Goal: Task Accomplishment & Management: Use online tool/utility

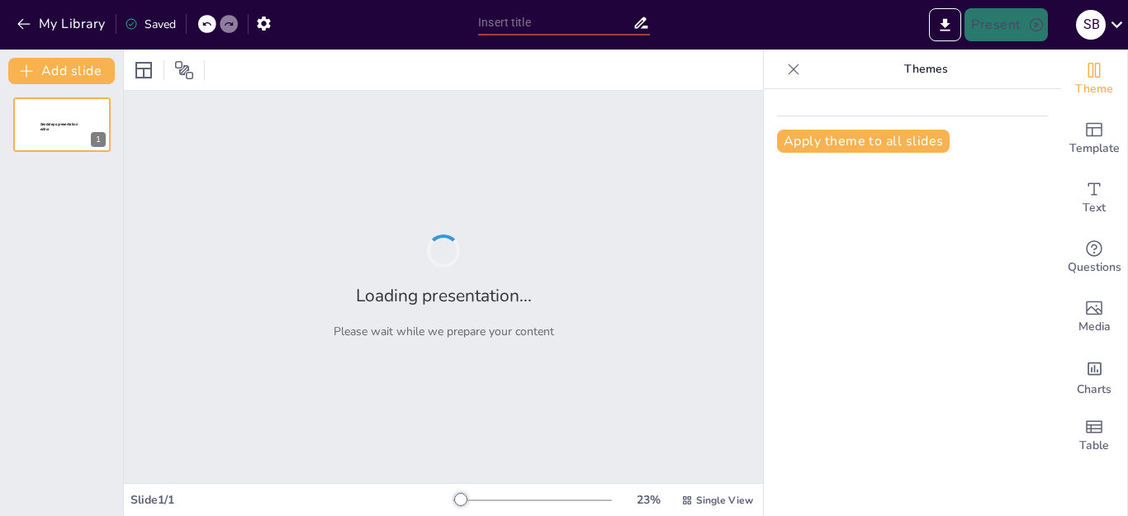
type input "AI-Powered Applications for Cultural Preservation and Healthcare in Tribal Comm…"
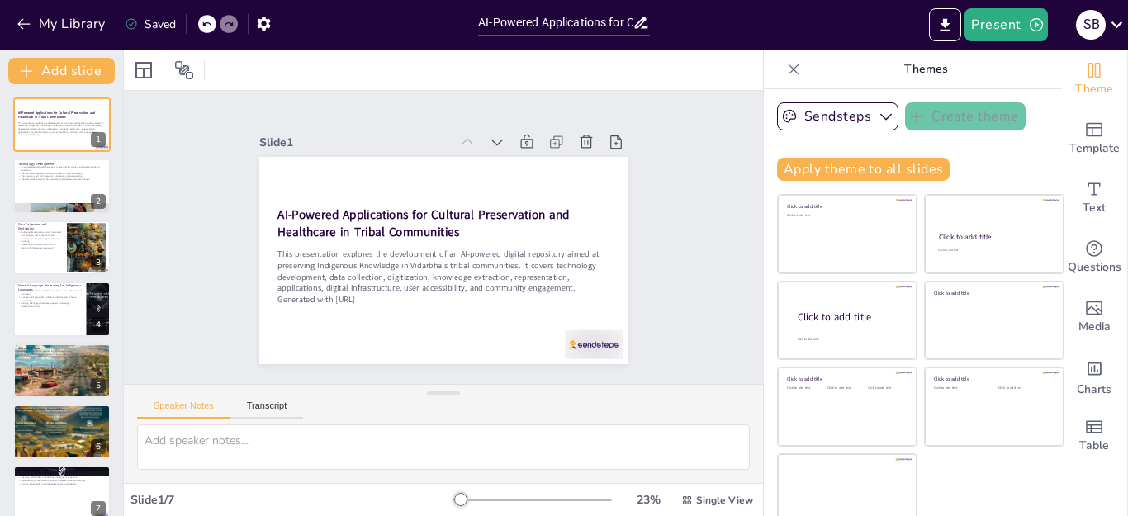
scroll to position [17, 0]
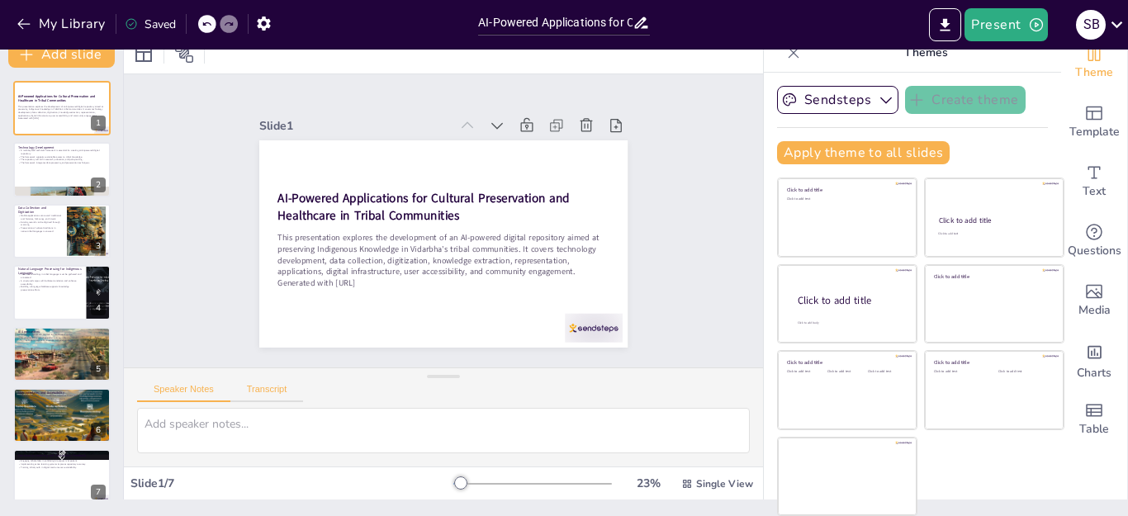
click at [277, 388] on button "Transcript" at bounding box center [266, 393] width 73 height 18
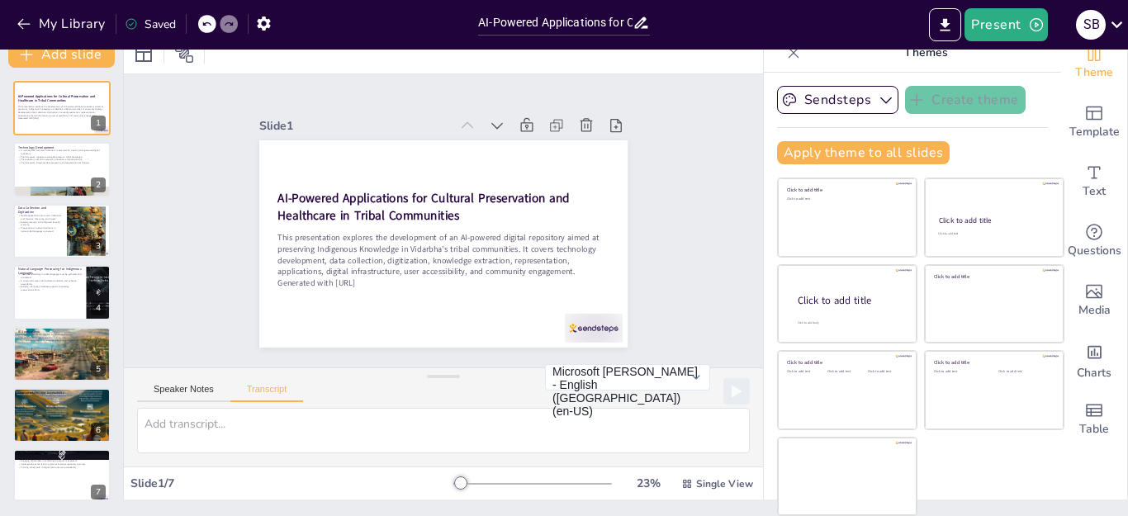
scroll to position [18, 0]
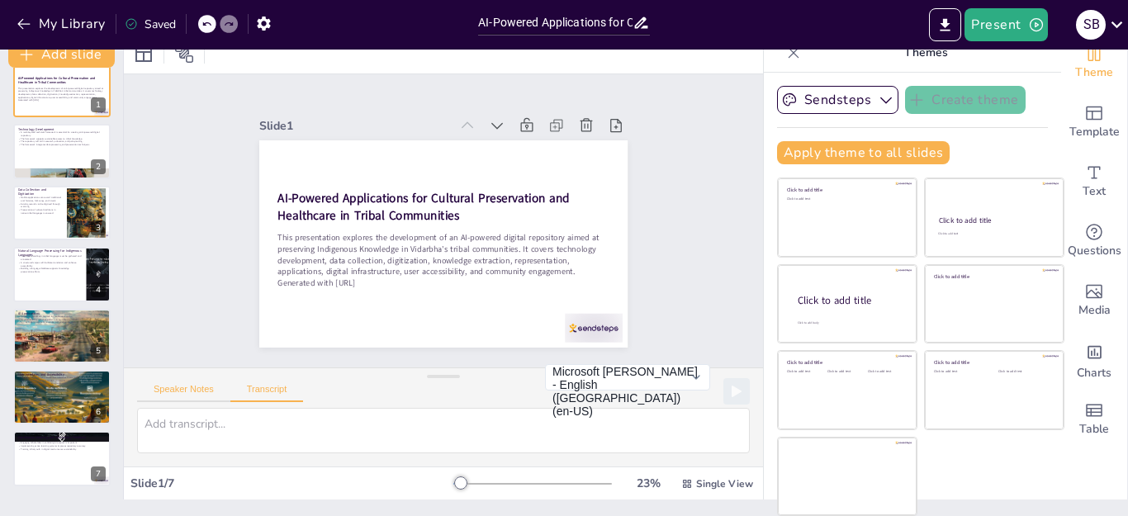
click at [196, 387] on button "Speaker Notes" at bounding box center [183, 393] width 93 height 18
click at [198, 428] on textarea at bounding box center [443, 430] width 613 height 45
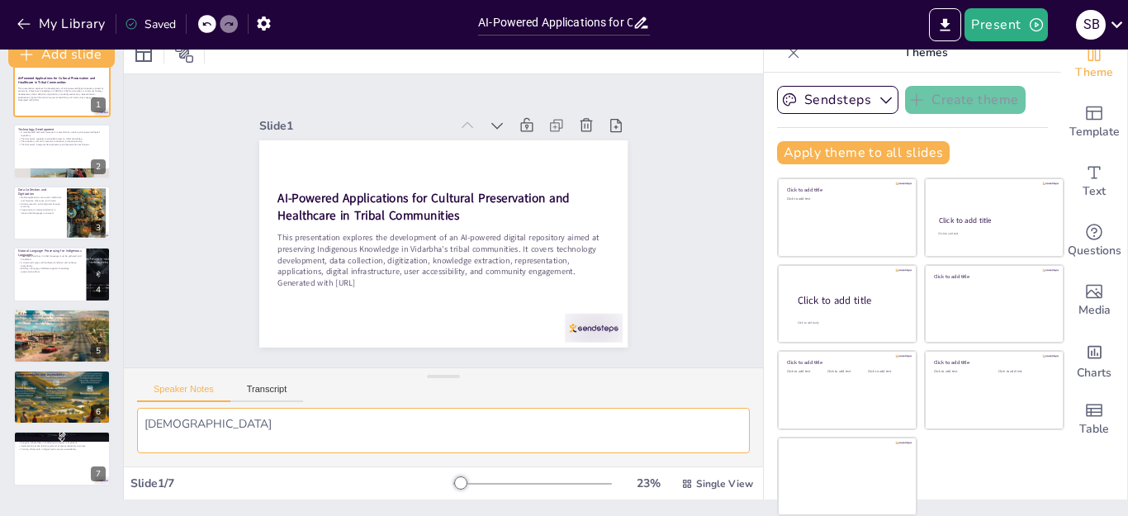
type textarea "Y"
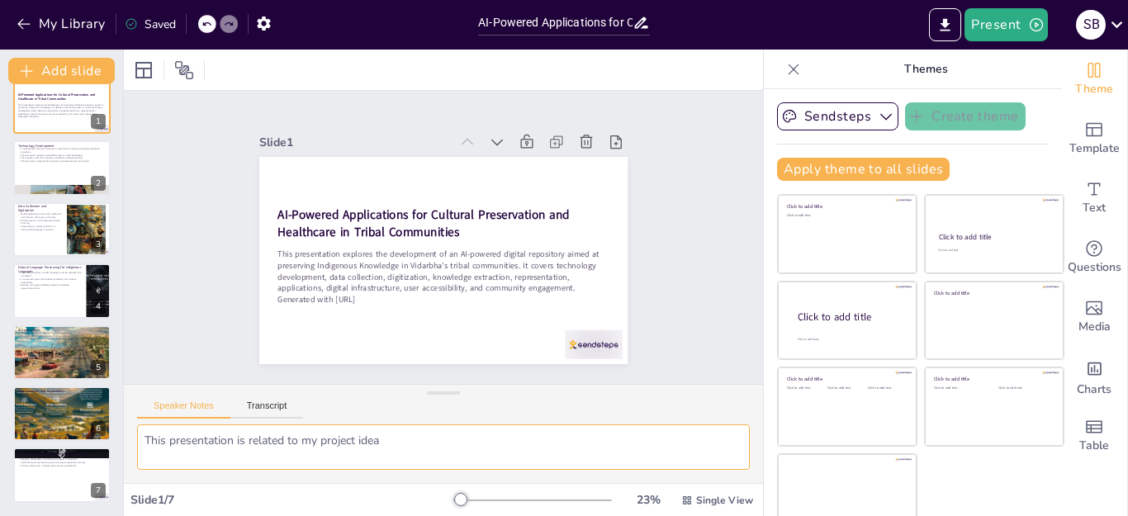
scroll to position [17, 0]
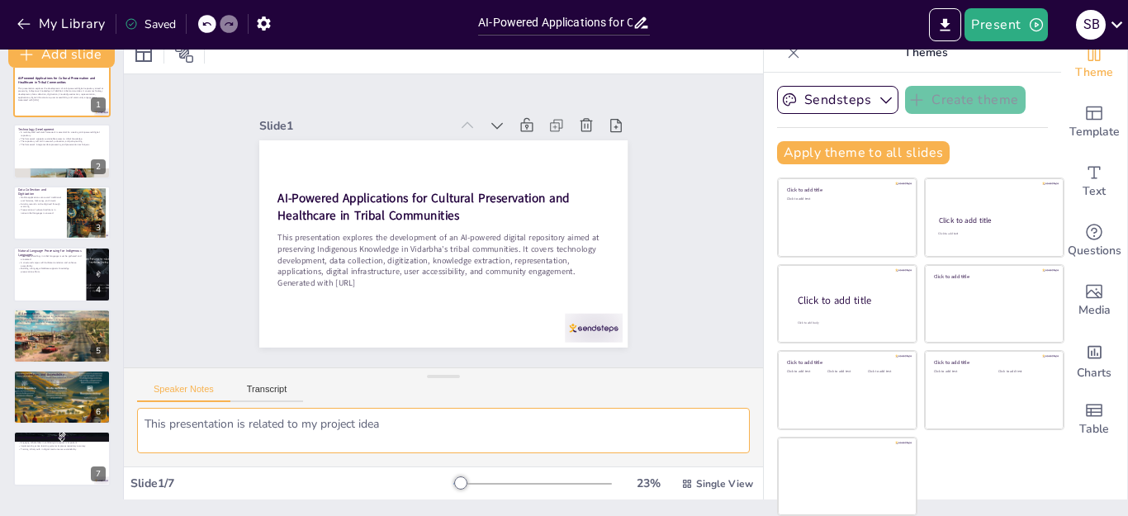
type textarea "This presentation is related to my project idea"
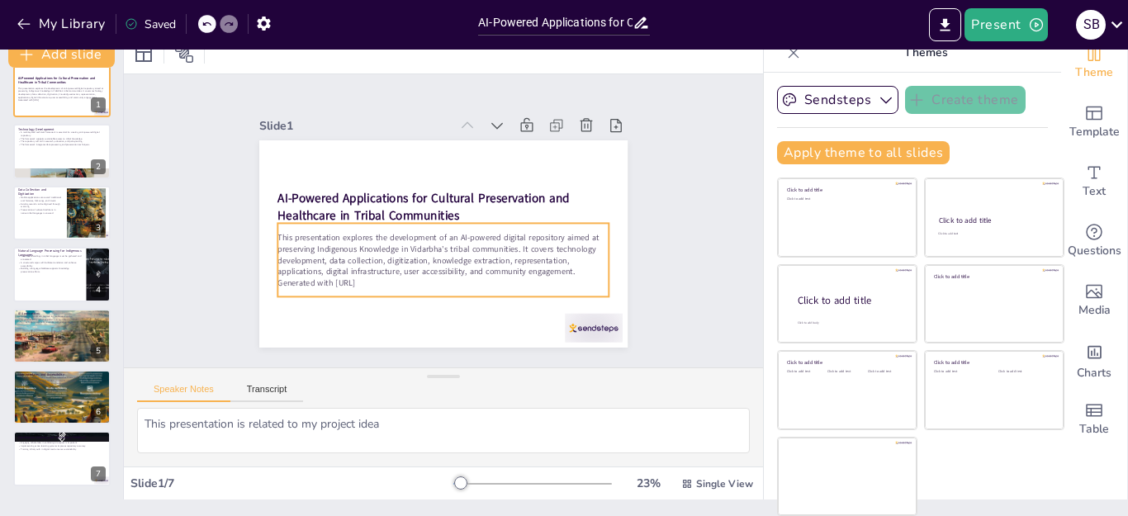
click at [441, 248] on p "This presentation explores the development of an AI-powered digital repository …" at bounding box center [443, 254] width 332 height 46
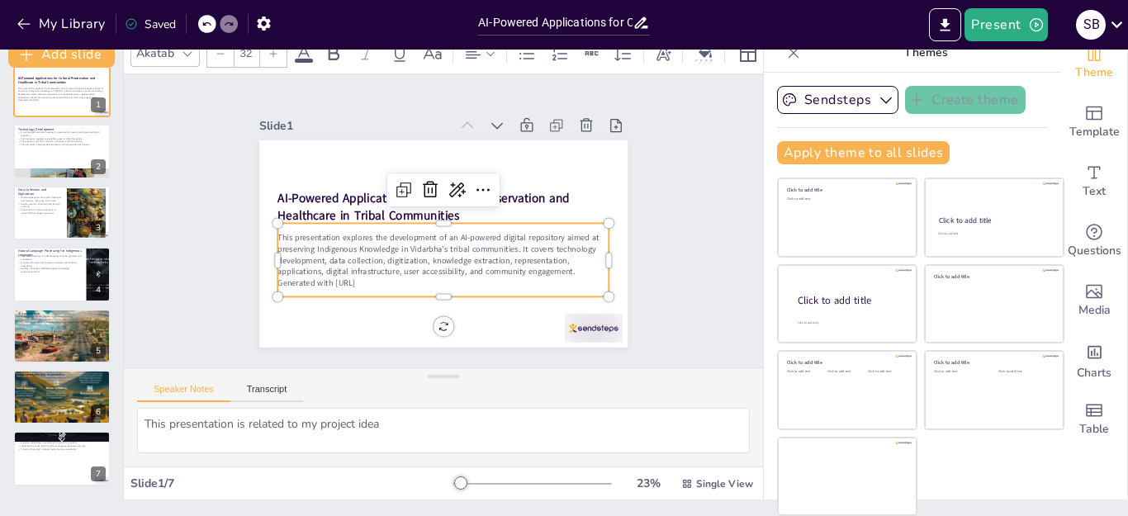
scroll to position [0, 0]
click at [809, 112] on button "Sendsteps" at bounding box center [837, 100] width 121 height 28
click at [813, 152] on span "Sendsteps" at bounding box center [850, 157] width 74 height 16
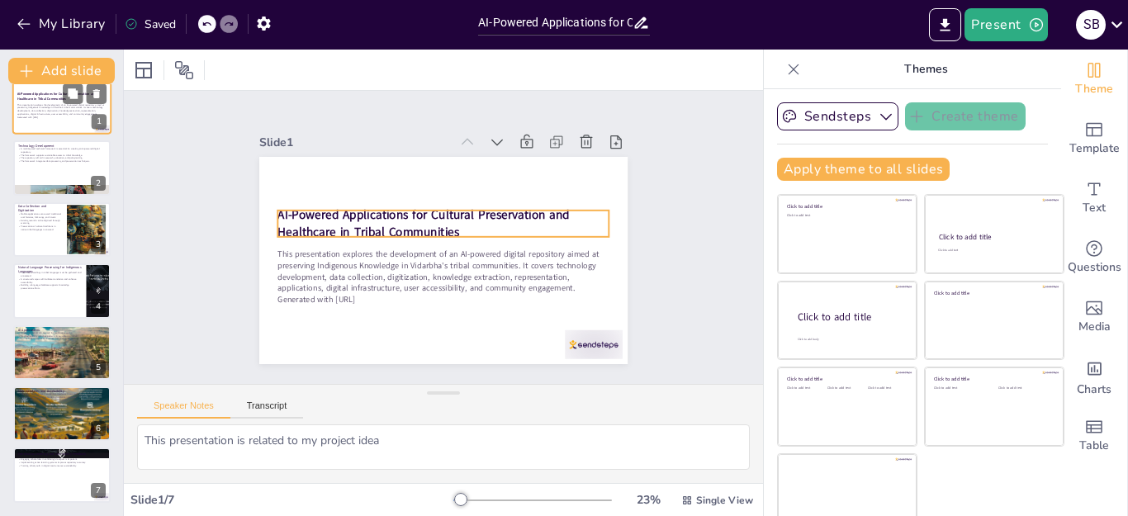
click at [21, 99] on strong "AI-Powered Applications for Cultural Preservation and Healthcare in Tribal Comm…" at bounding box center [56, 96] width 78 height 9
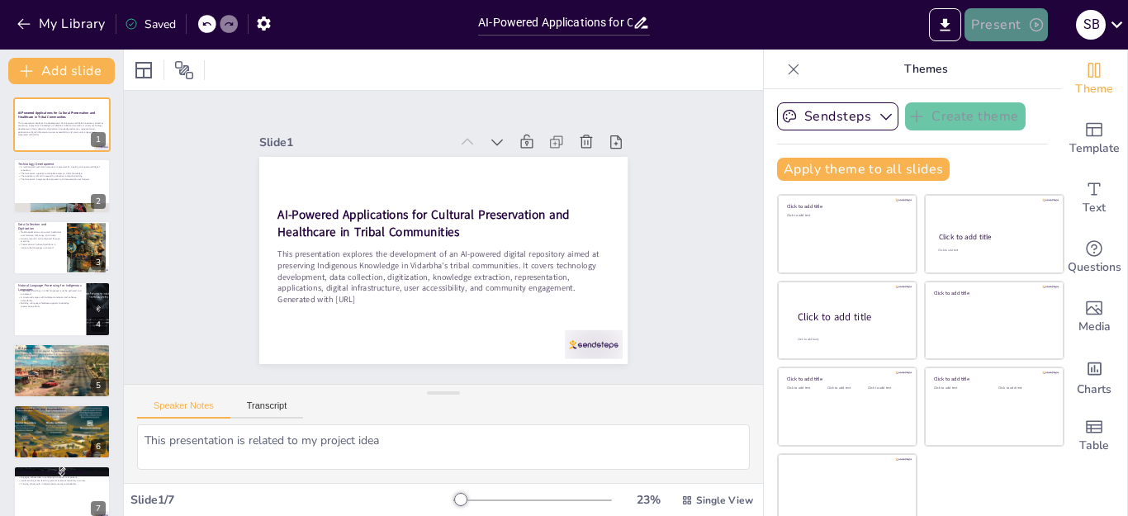
click at [1017, 27] on button "Present" at bounding box center [1005, 24] width 83 height 33
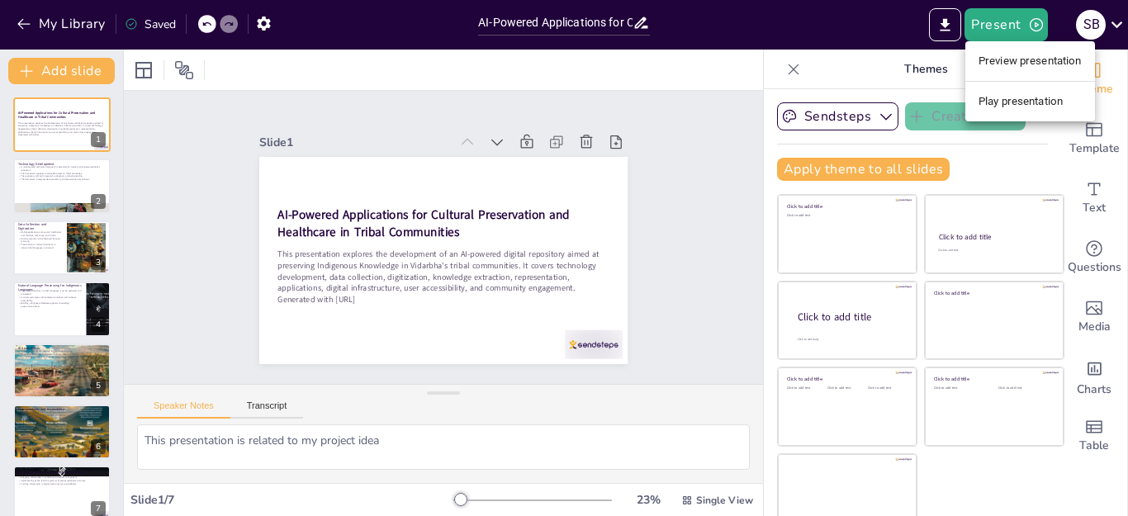
click at [1020, 64] on li "Preview presentation" at bounding box center [1030, 61] width 130 height 26
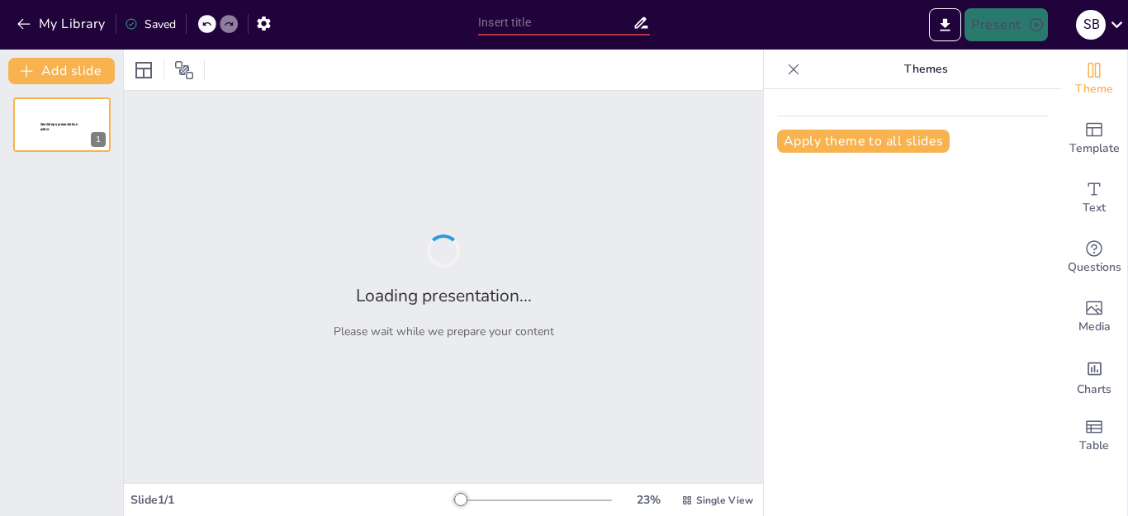
type input "AI-Powered Applications for Cultural Preservation and Healthcare in Tribal Comm…"
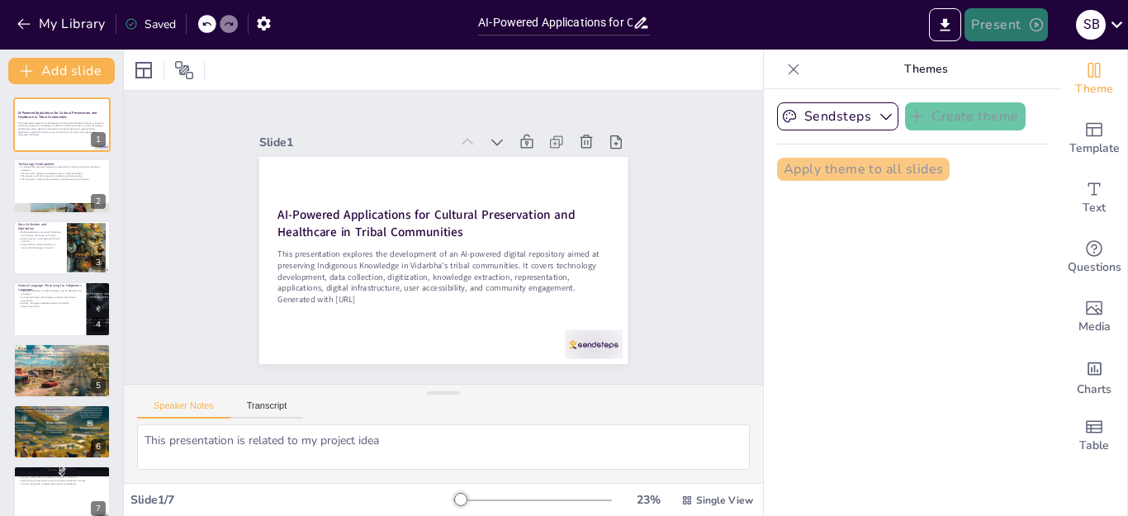
click at [1021, 26] on button "Present" at bounding box center [1005, 24] width 83 height 33
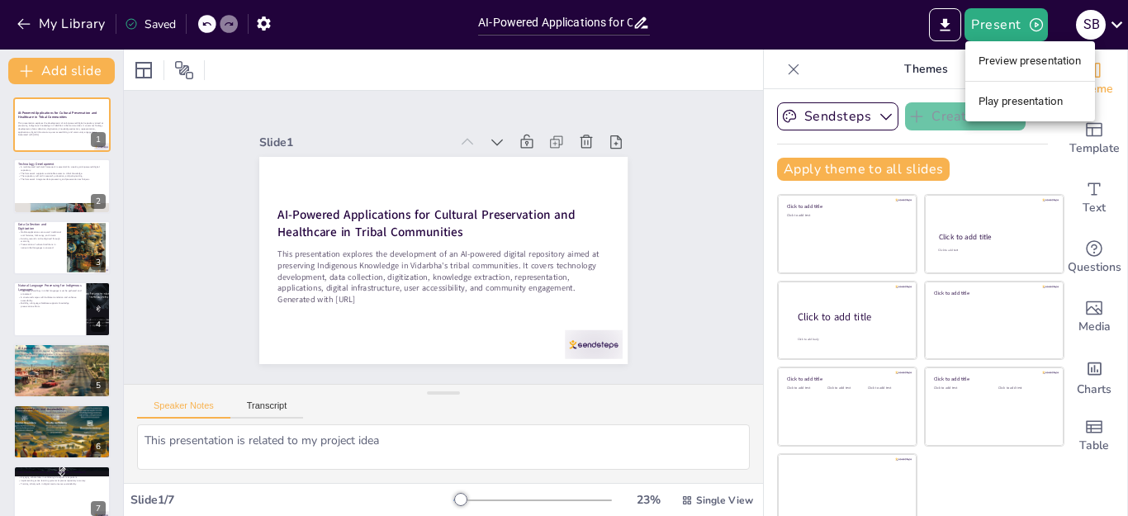
click at [1027, 99] on li "Play presentation" at bounding box center [1030, 101] width 130 height 26
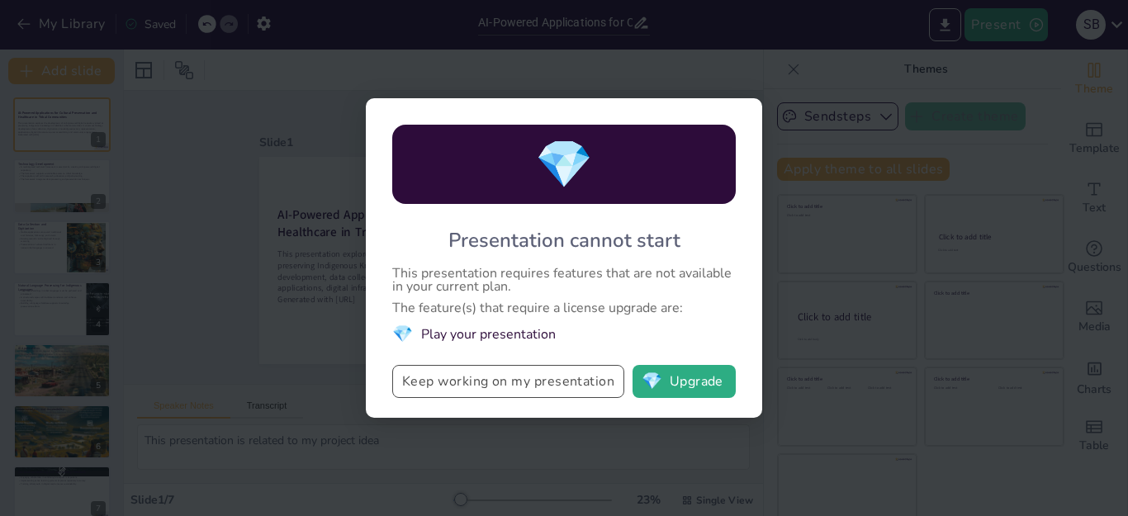
click at [542, 387] on button "Keep working on my presentation" at bounding box center [508, 381] width 232 height 33
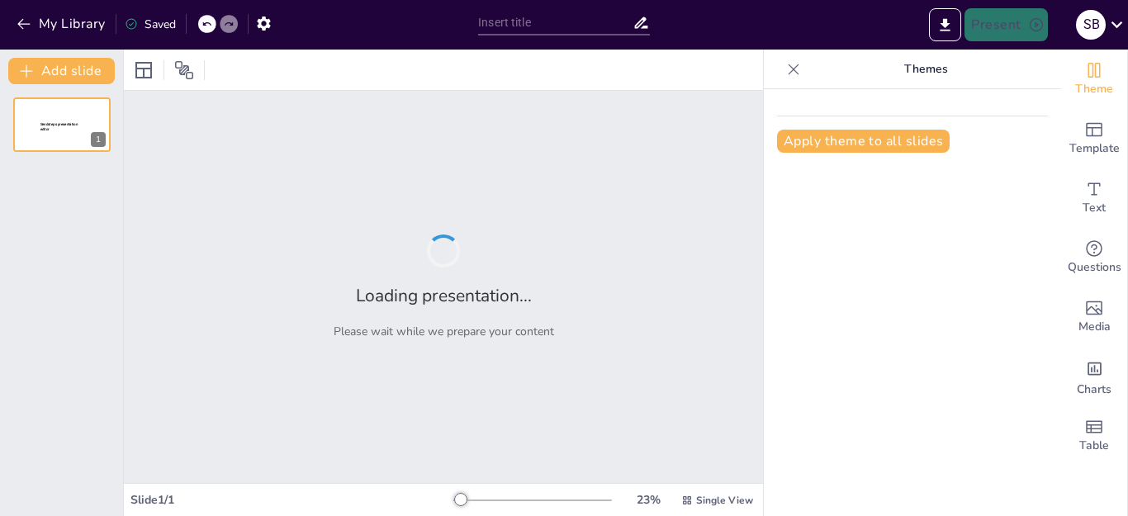
type input "AI-Powered Applications for Cultural Preservation and Healthcare in Tribal Comm…"
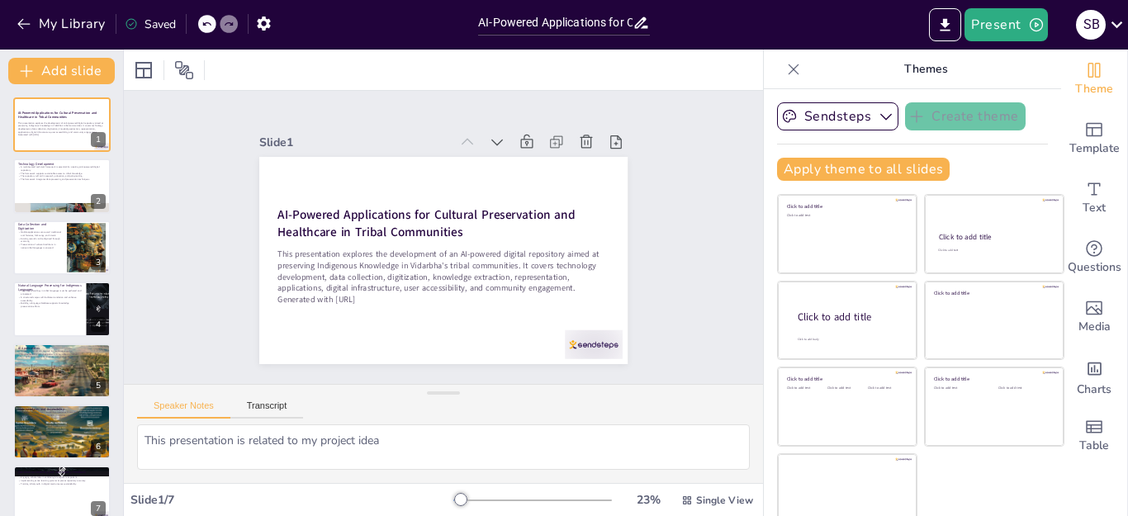
scroll to position [17, 0]
